Goal: Task Accomplishment & Management: Manage account settings

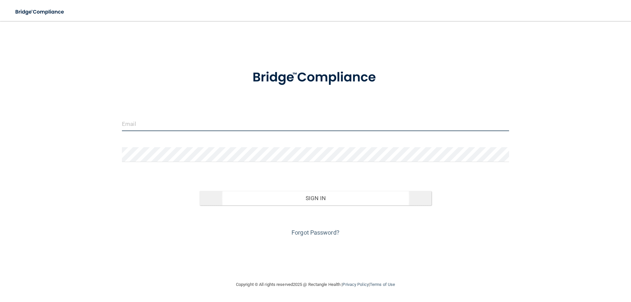
type input "[EMAIL_ADDRESS][DOMAIN_NAME]"
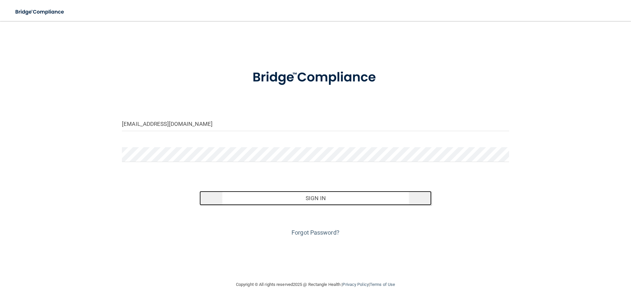
click at [265, 195] on button "Sign In" at bounding box center [315, 198] width 232 height 14
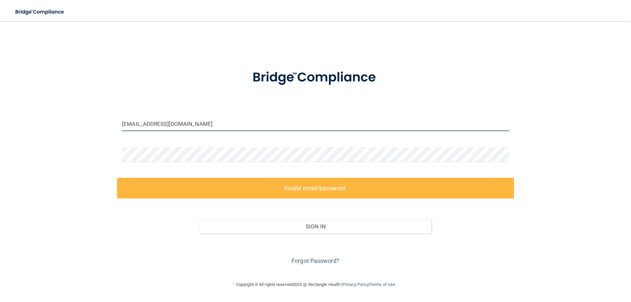
drag, startPoint x: 243, startPoint y: 124, endPoint x: 76, endPoint y: 129, distance: 167.6
click at [76, 129] on div "[EMAIL_ADDRESS][DOMAIN_NAME] Invalid email/password. You don't have permission …" at bounding box center [315, 151] width 604 height 246
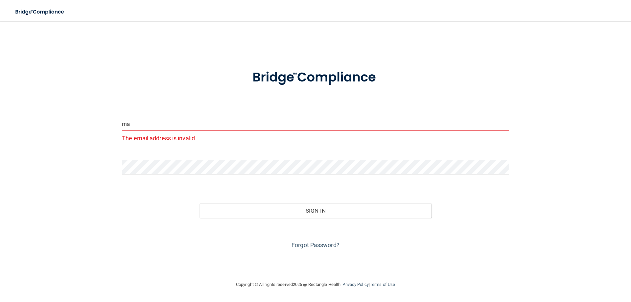
type input "m"
type input "[EMAIL_ADDRESS][DOMAIN_NAME]"
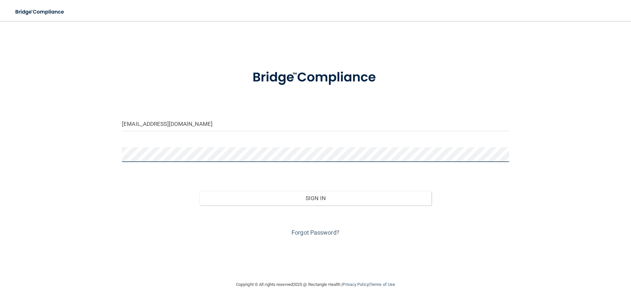
click at [115, 153] on div "[EMAIL_ADDRESS][DOMAIN_NAME] Invalid email/password. You don't have permission …" at bounding box center [315, 151] width 604 height 246
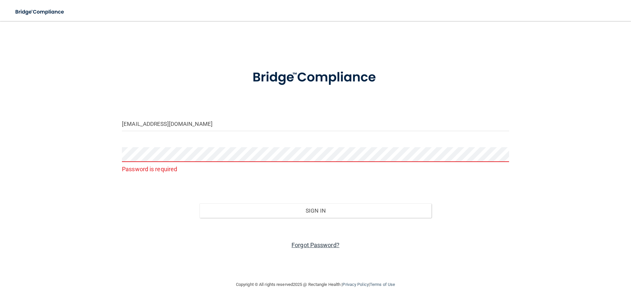
click at [313, 247] on link "Forgot Password?" at bounding box center [315, 244] width 48 height 7
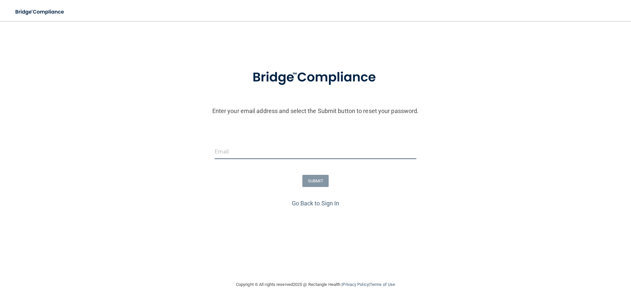
click at [233, 150] on input "email" at bounding box center [315, 151] width 201 height 15
type input "[EMAIL_ADDRESS][DOMAIN_NAME]"
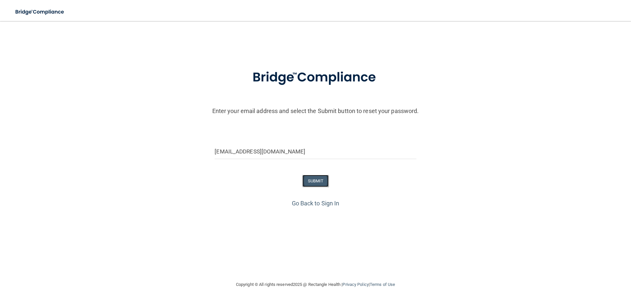
click at [318, 179] on button "SUBMIT" at bounding box center [315, 181] width 27 height 12
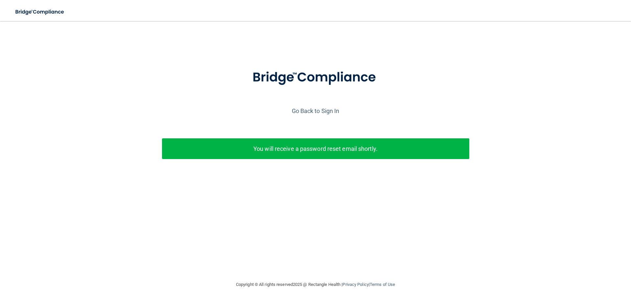
click at [328, 155] on div "You will receive a password reset email shortly." at bounding box center [315, 148] width 307 height 21
